Goal: Information Seeking & Learning: Learn about a topic

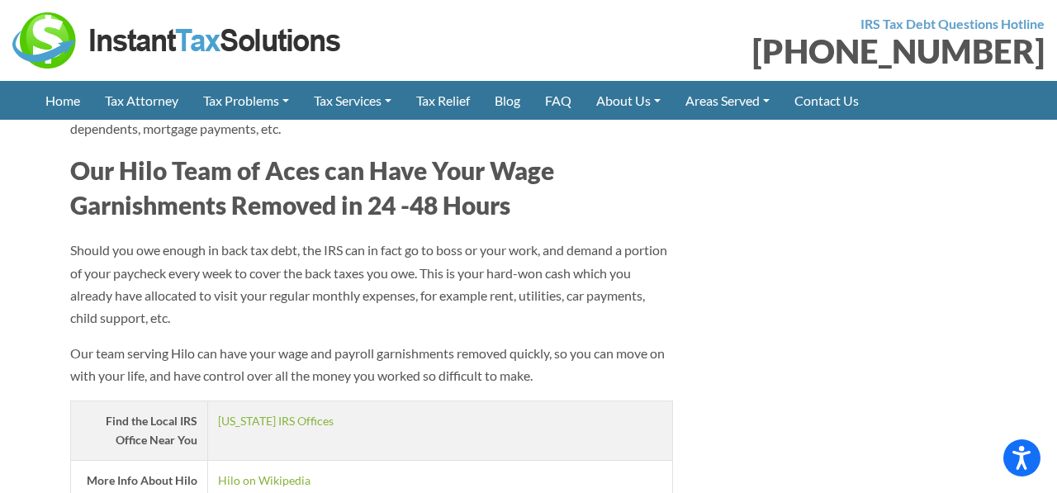
scroll to position [2213, 0]
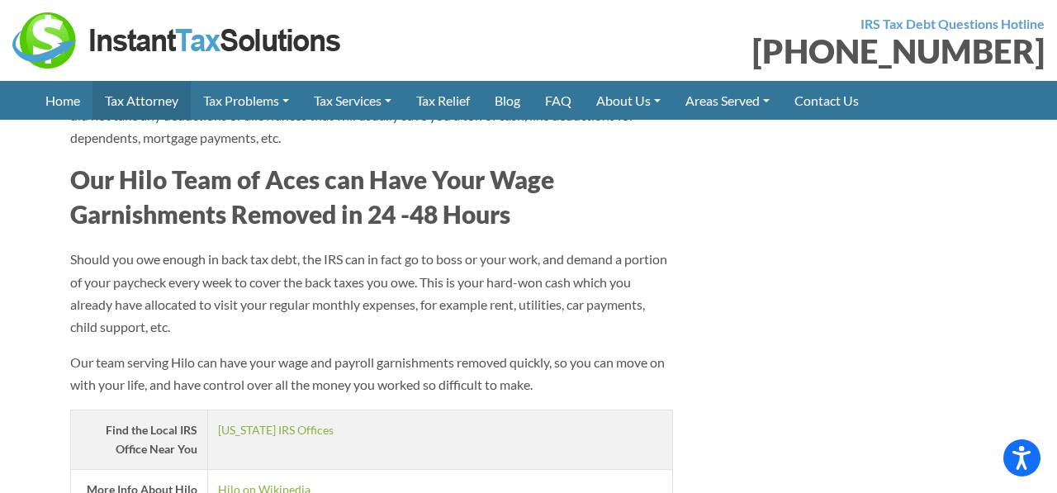
click at [137, 101] on link "Tax Attorney" at bounding box center [141, 100] width 98 height 39
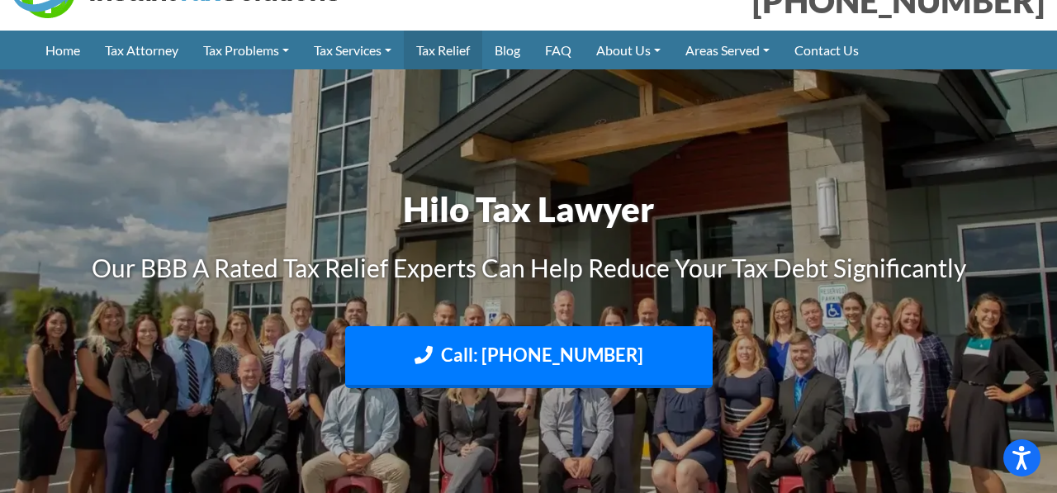
click at [466, 52] on link "Tax Relief" at bounding box center [443, 50] width 78 height 39
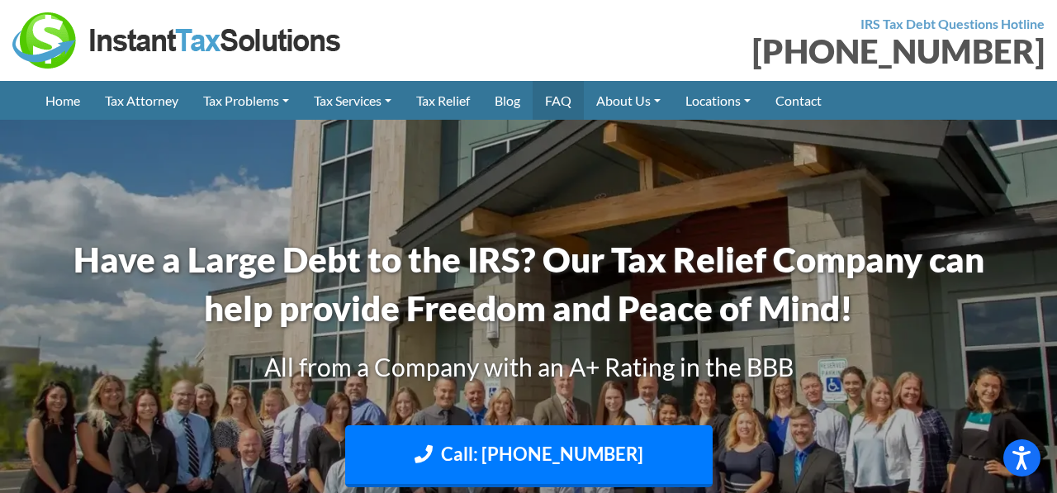
click at [575, 102] on link "FAQ" at bounding box center [558, 100] width 51 height 39
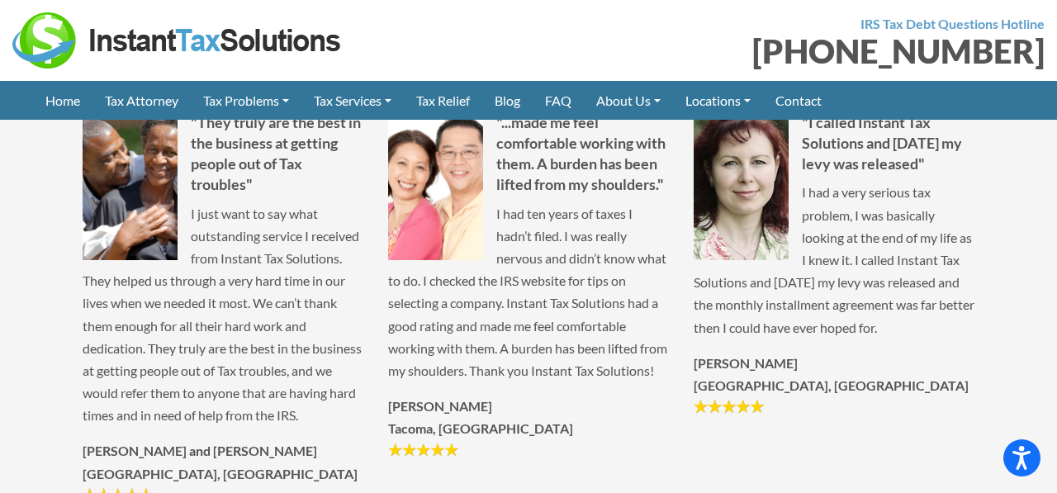
scroll to position [2379, 0]
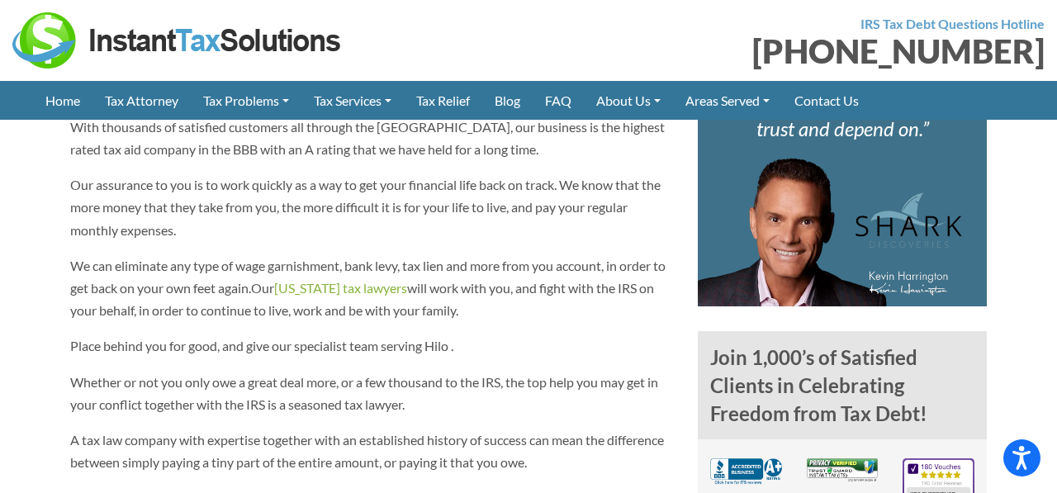
scroll to position [931, 0]
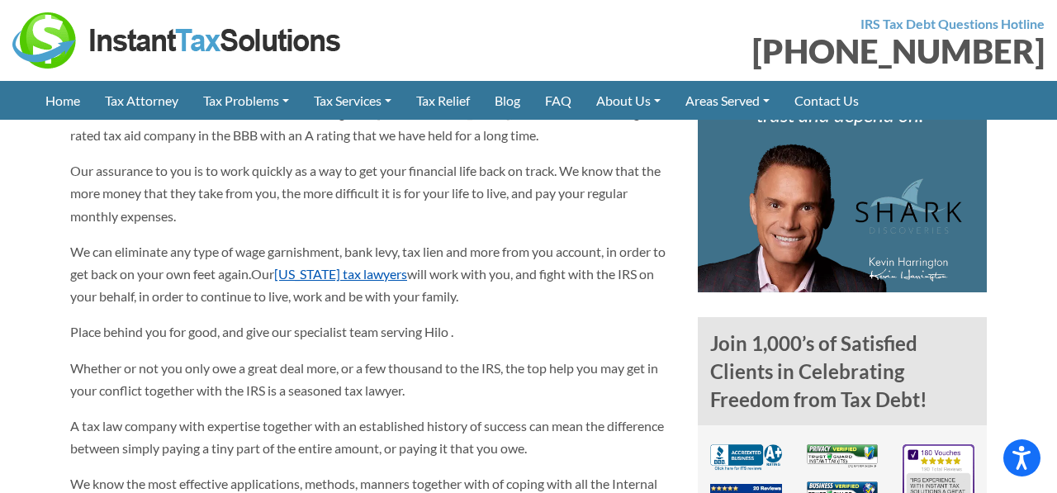
click at [363, 266] on link "Hawaii tax lawyers" at bounding box center [340, 274] width 133 height 16
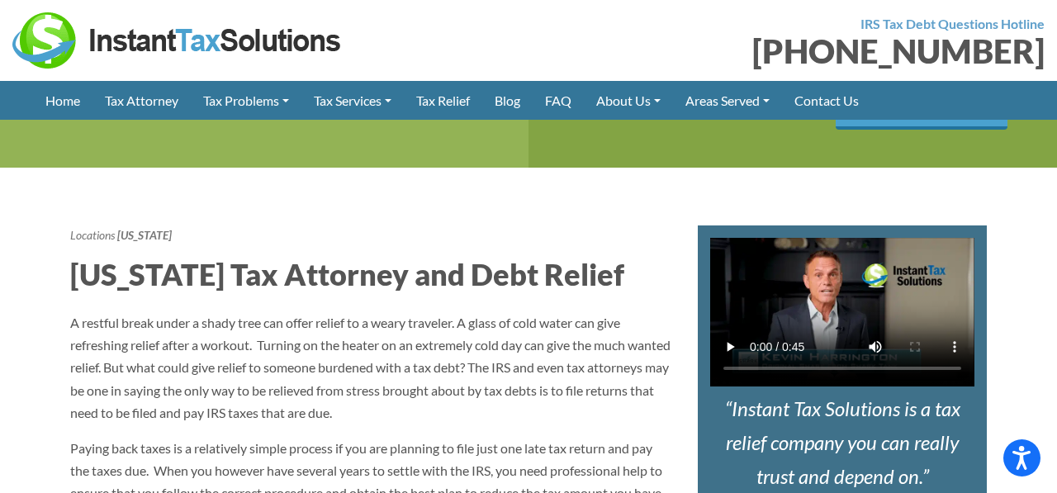
scroll to position [518, 0]
